Goal: Find specific page/section: Find specific page/section

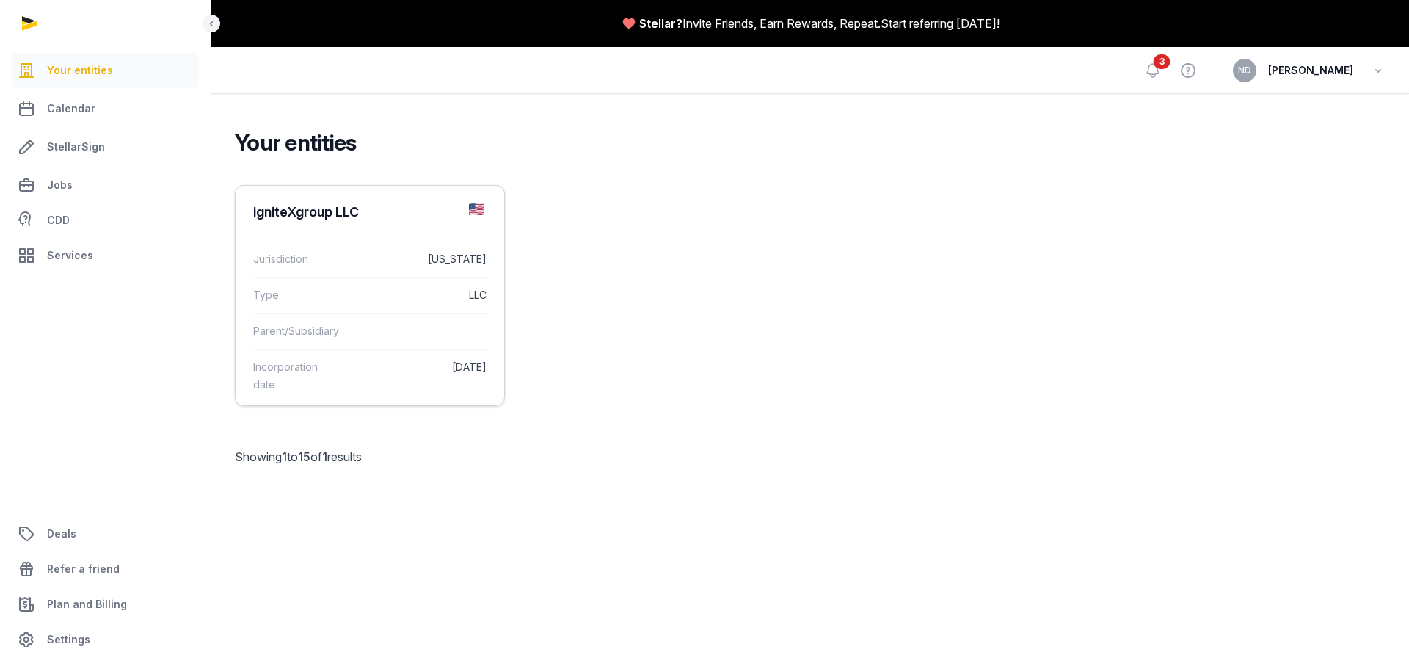
click at [373, 303] on div "Type LLC" at bounding box center [369, 295] width 233 height 36
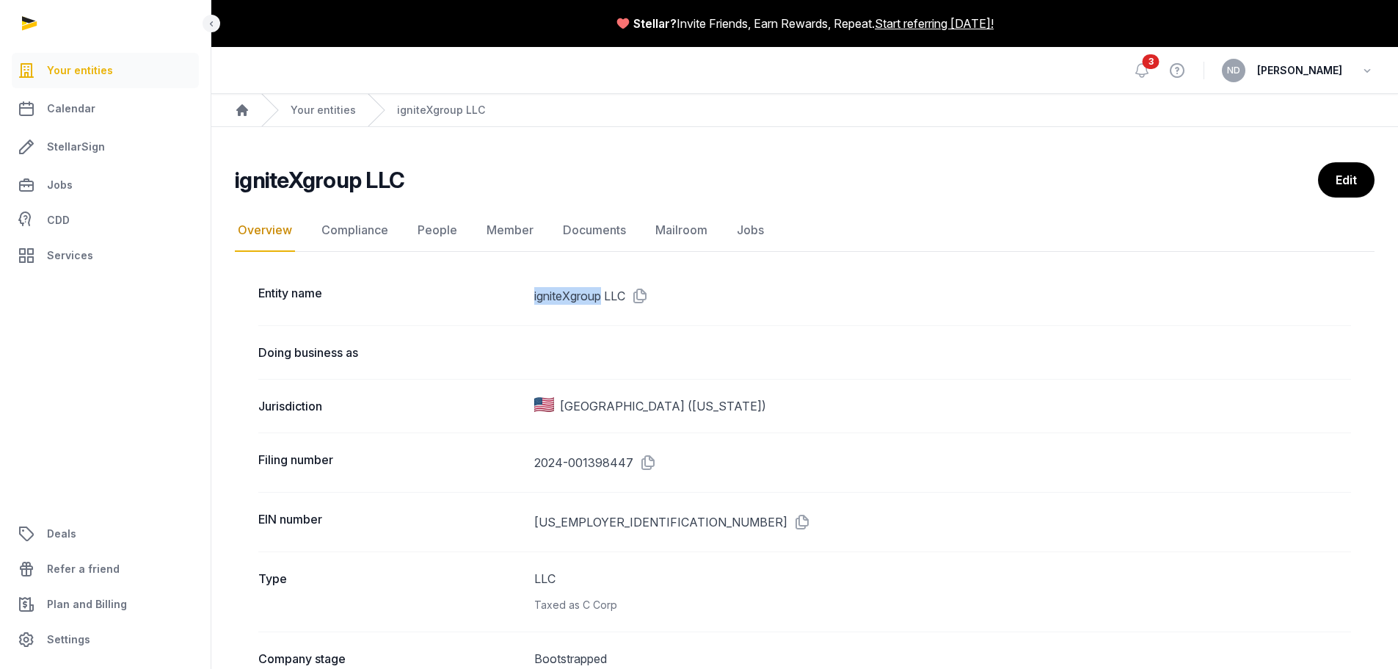
drag, startPoint x: 512, startPoint y: 297, endPoint x: 601, endPoint y: 299, distance: 89.5
click at [601, 299] on div "Entity name igniteXgroup LLC" at bounding box center [804, 295] width 1093 height 59
copy div "igniteXgroup"
click at [600, 221] on link "Documents" at bounding box center [594, 230] width 69 height 43
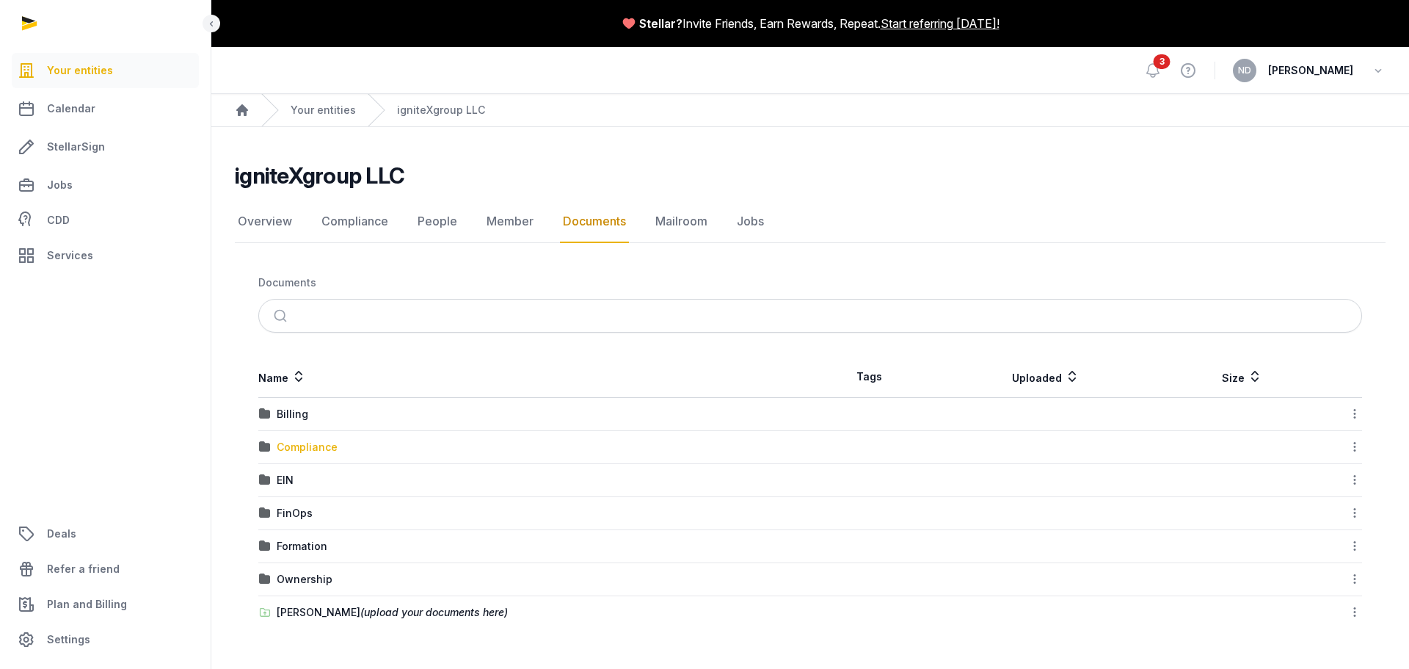
click at [316, 448] on div "Compliance" at bounding box center [307, 447] width 61 height 15
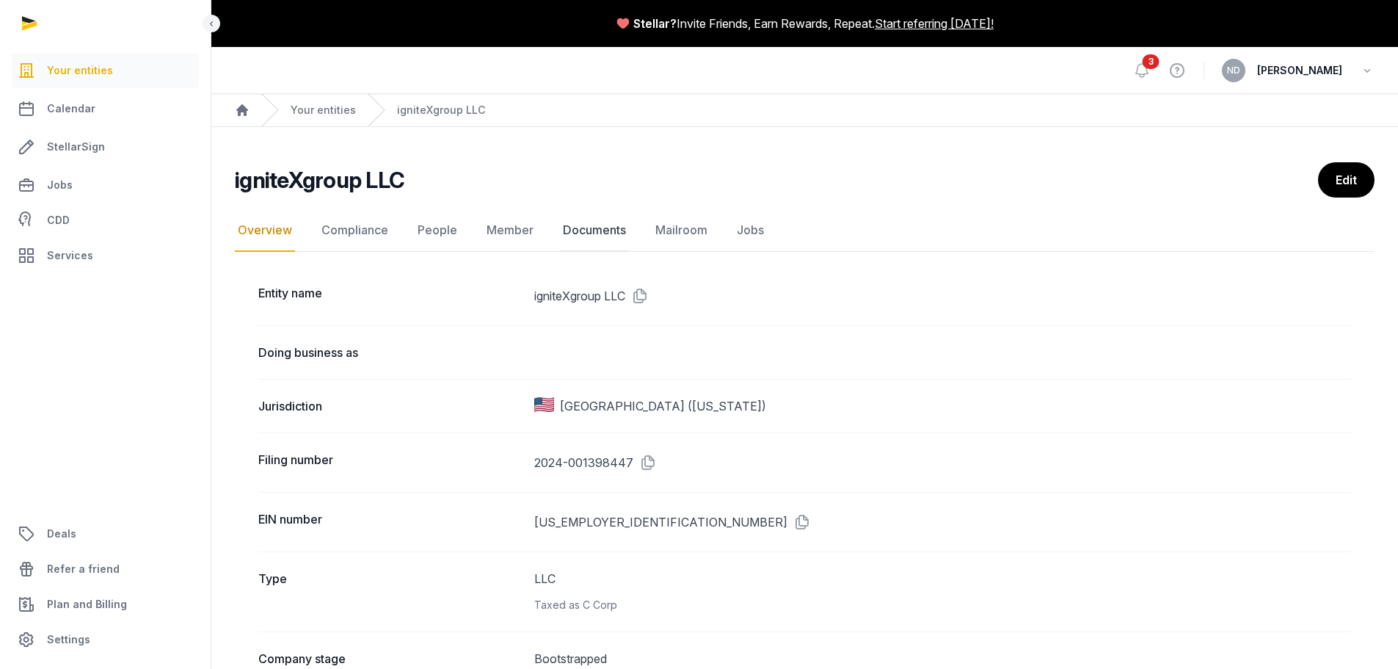
click at [564, 233] on link "Documents" at bounding box center [594, 230] width 69 height 43
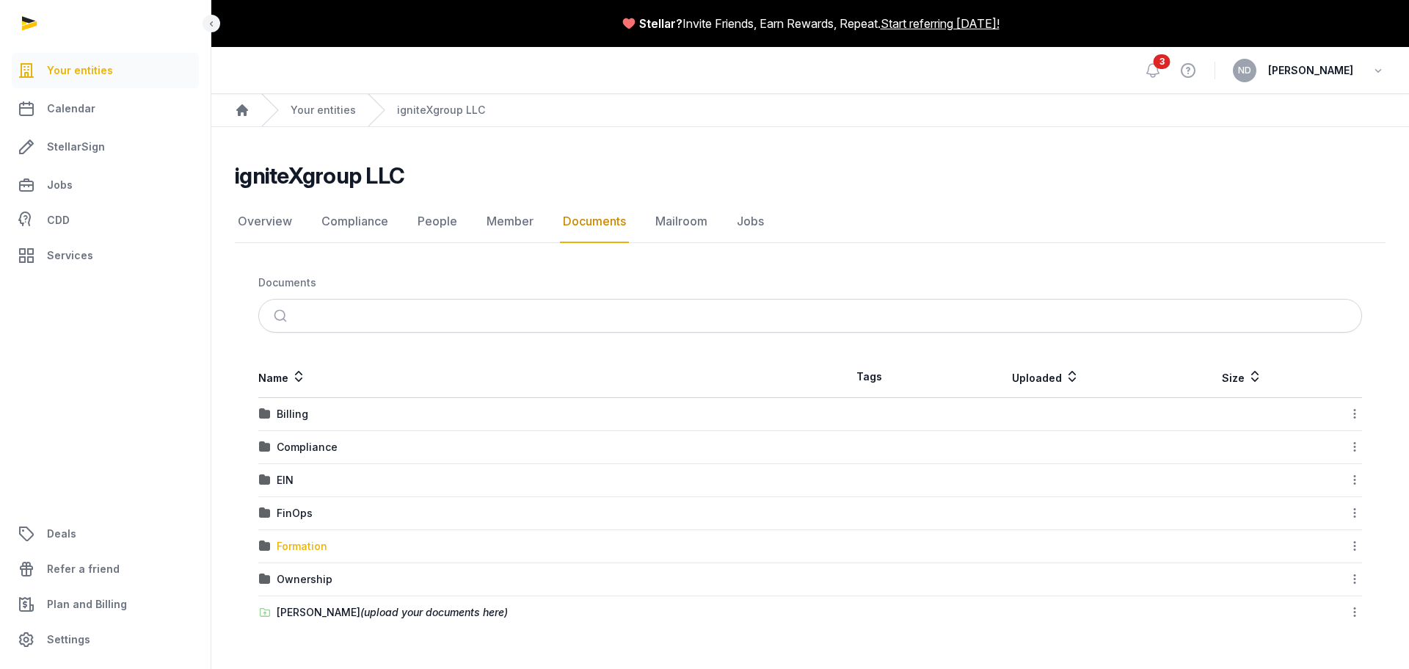
click at [295, 547] on div "Formation" at bounding box center [302, 546] width 51 height 15
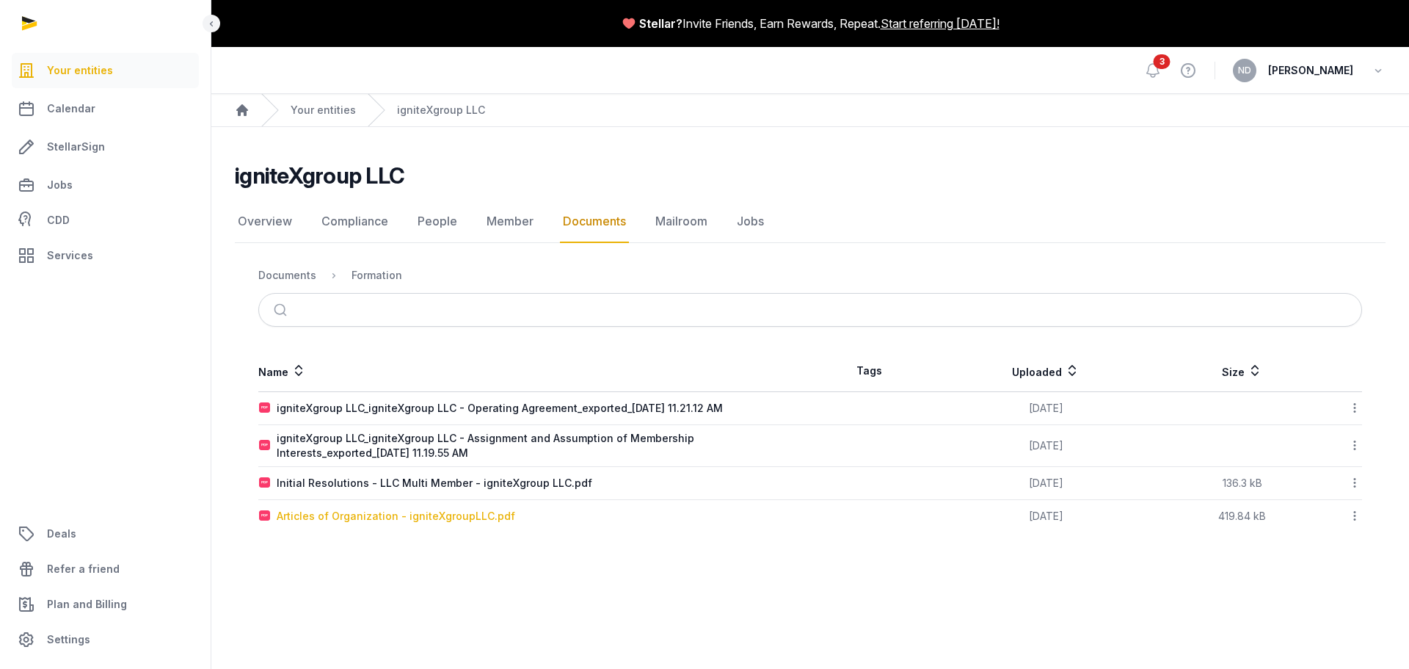
click at [492, 516] on div "Articles of Organization - igniteXgroupLLC.pdf" at bounding box center [396, 516] width 239 height 15
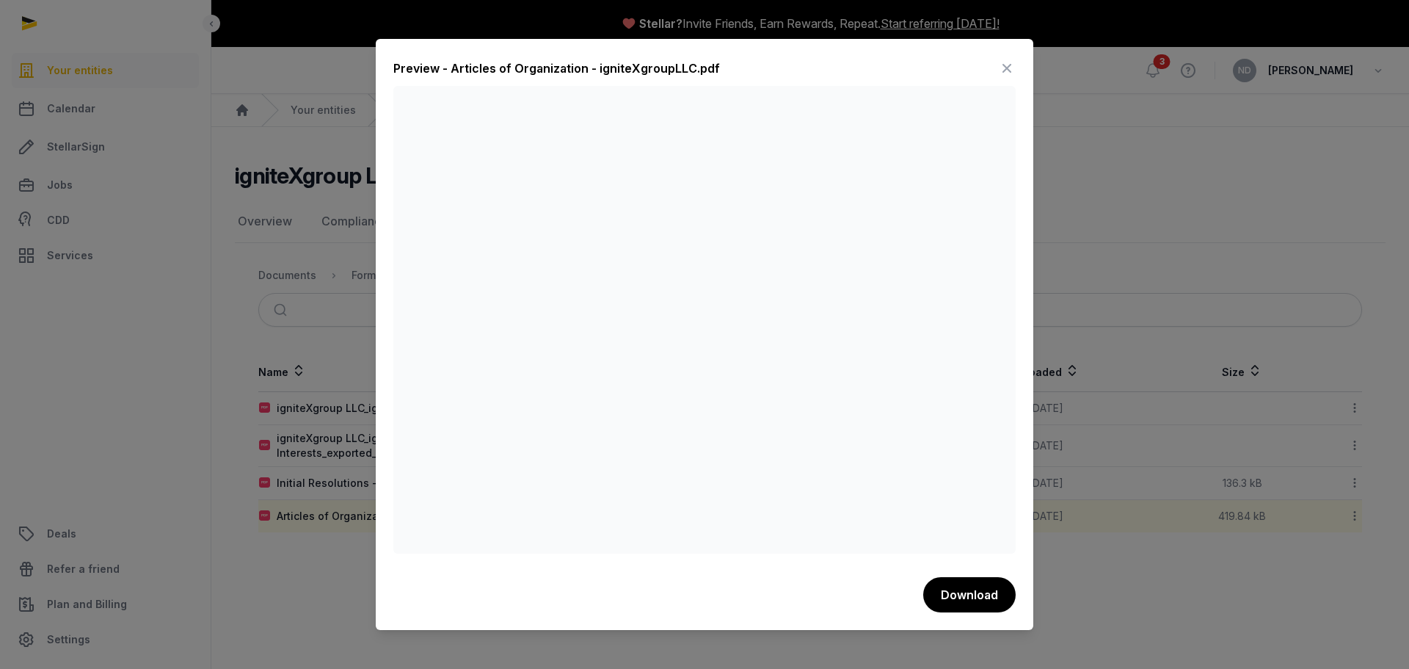
click at [1005, 55] on div "Preview - Articles of Organization - igniteXgroupLLC.pdf Download" at bounding box center [705, 334] width 658 height 591
click at [1012, 68] on div "Preview - Articles of Organization - igniteXgroupLLC.pdf Download" at bounding box center [705, 334] width 658 height 591
click at [1008, 68] on icon at bounding box center [1007, 68] width 18 height 23
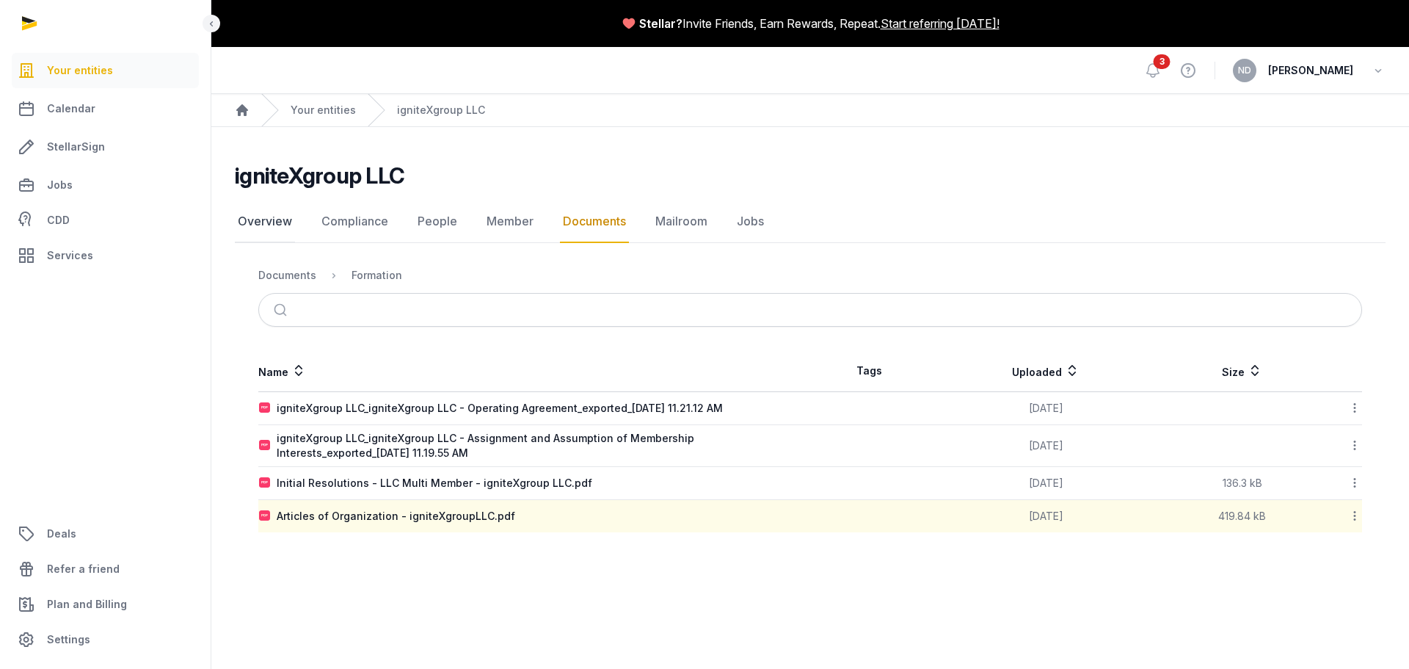
click at [264, 225] on link "Overview" at bounding box center [265, 221] width 60 height 43
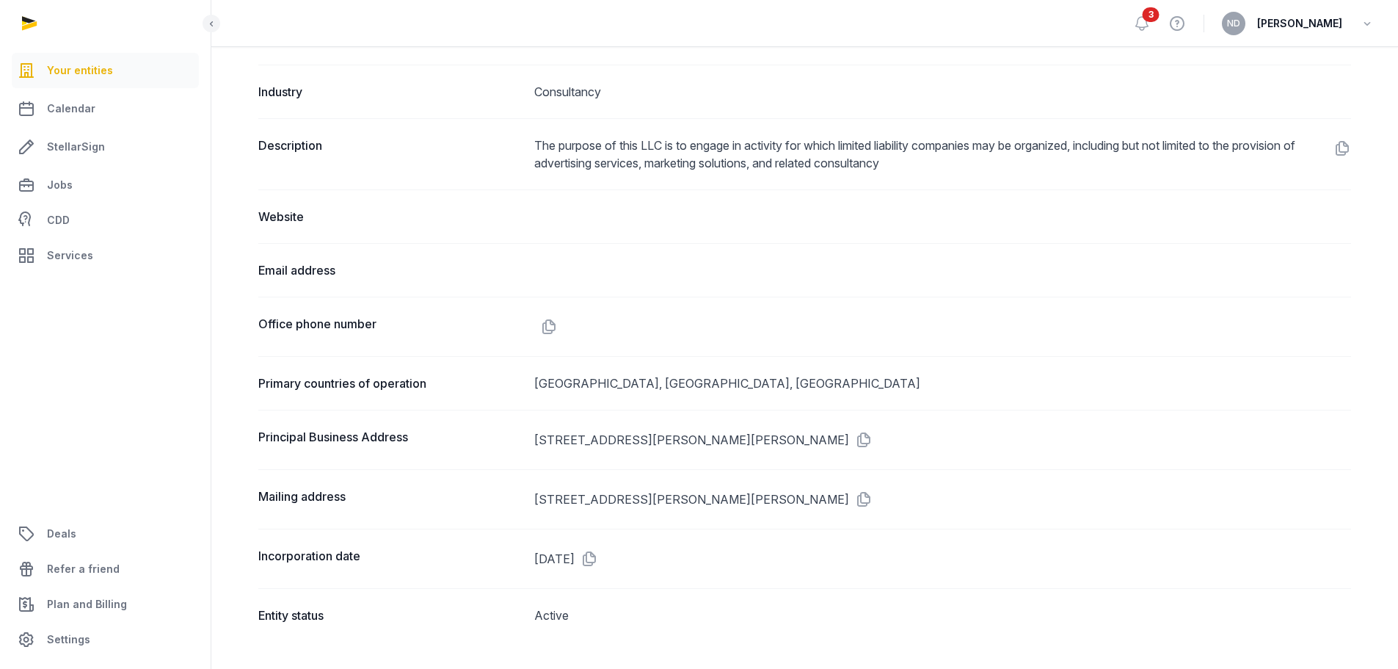
scroll to position [676, 0]
click at [849, 432] on icon at bounding box center [860, 437] width 23 height 23
drag, startPoint x: 815, startPoint y: 438, endPoint x: 828, endPoint y: 451, distance: 18.7
click at [849, 438] on icon at bounding box center [860, 437] width 23 height 23
